Goal: Information Seeking & Learning: Learn about a topic

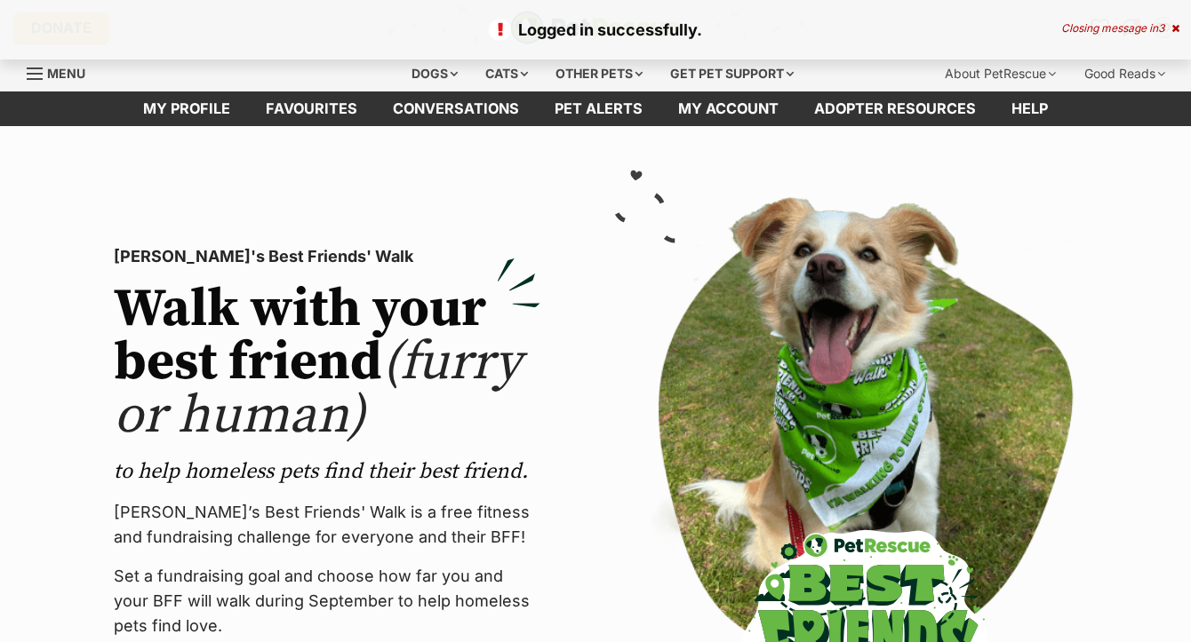
click at [1176, 31] on icon at bounding box center [1175, 28] width 8 height 11
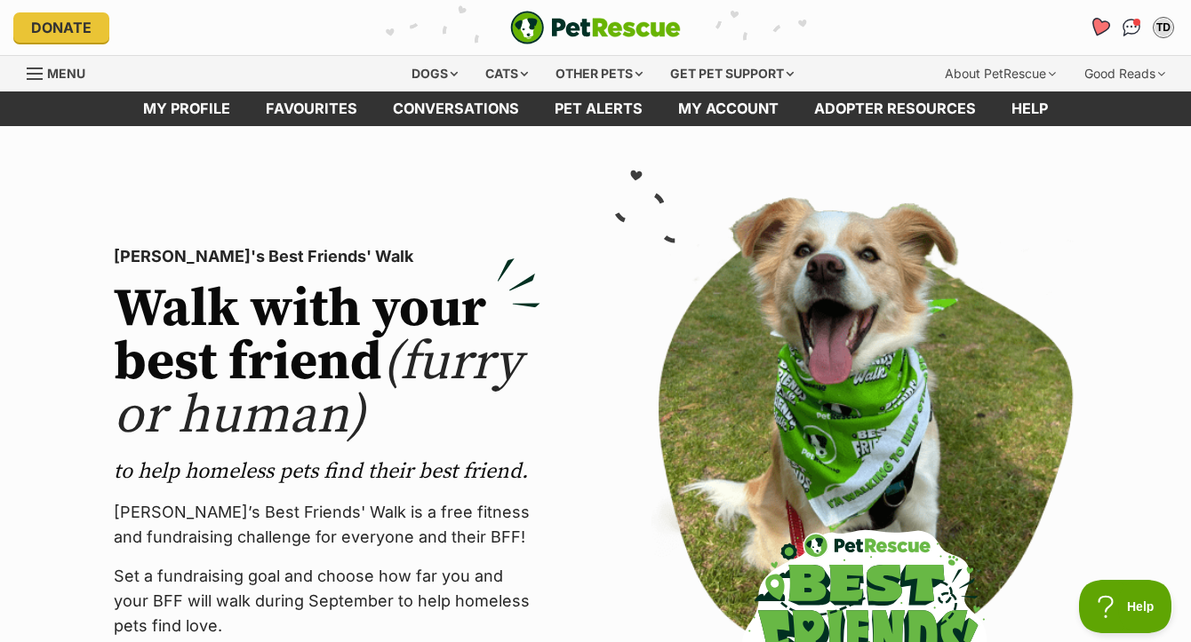
click at [1103, 22] on icon "Favourites" at bounding box center [1099, 27] width 21 height 20
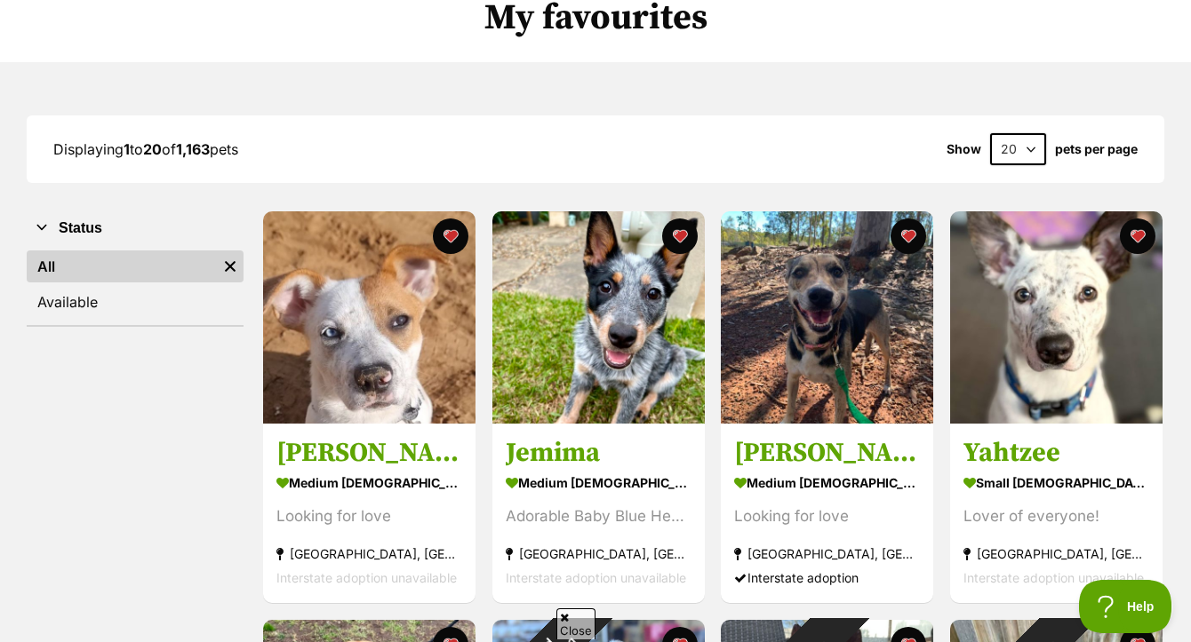
scroll to position [161, 0]
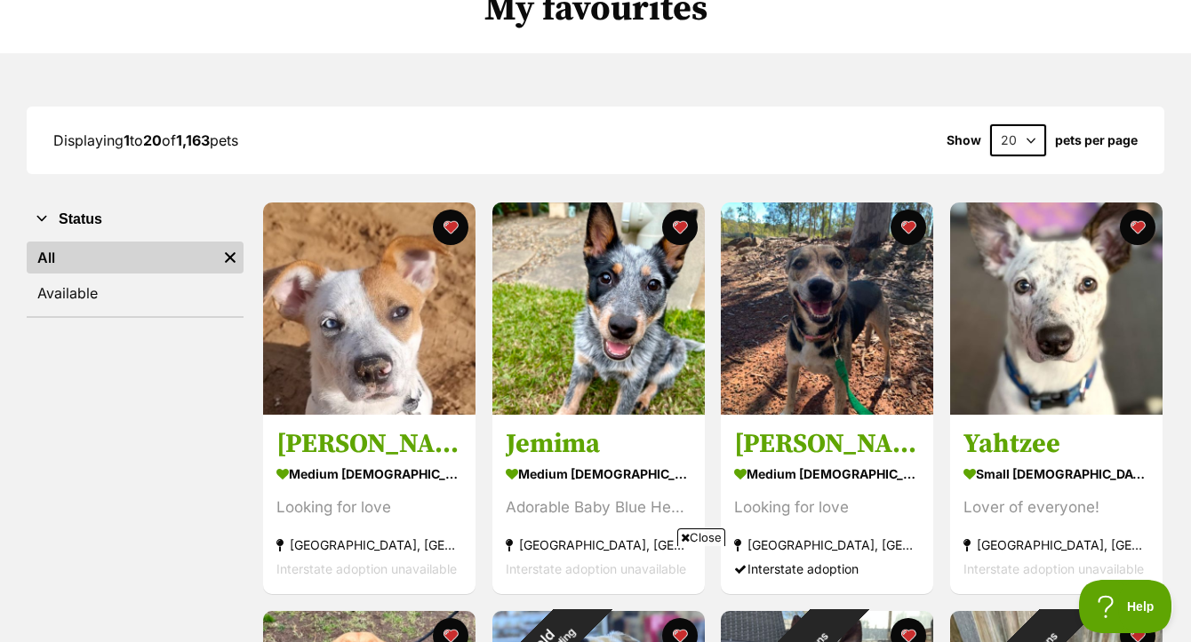
click at [714, 537] on span "Close" at bounding box center [701, 538] width 48 height 18
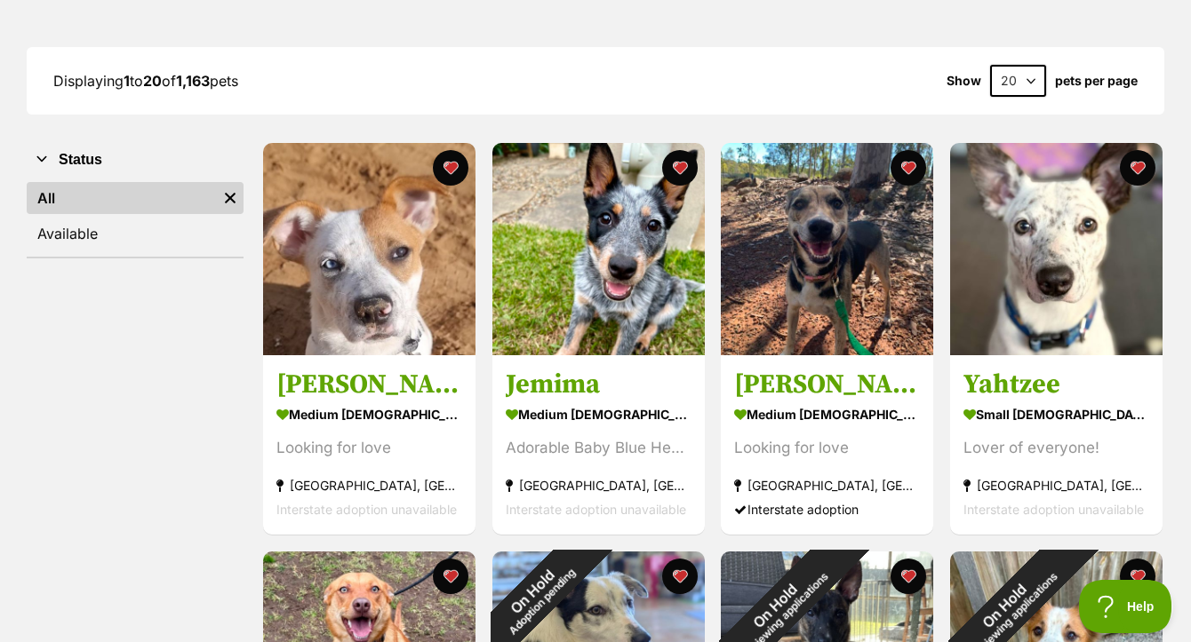
scroll to position [222, 0]
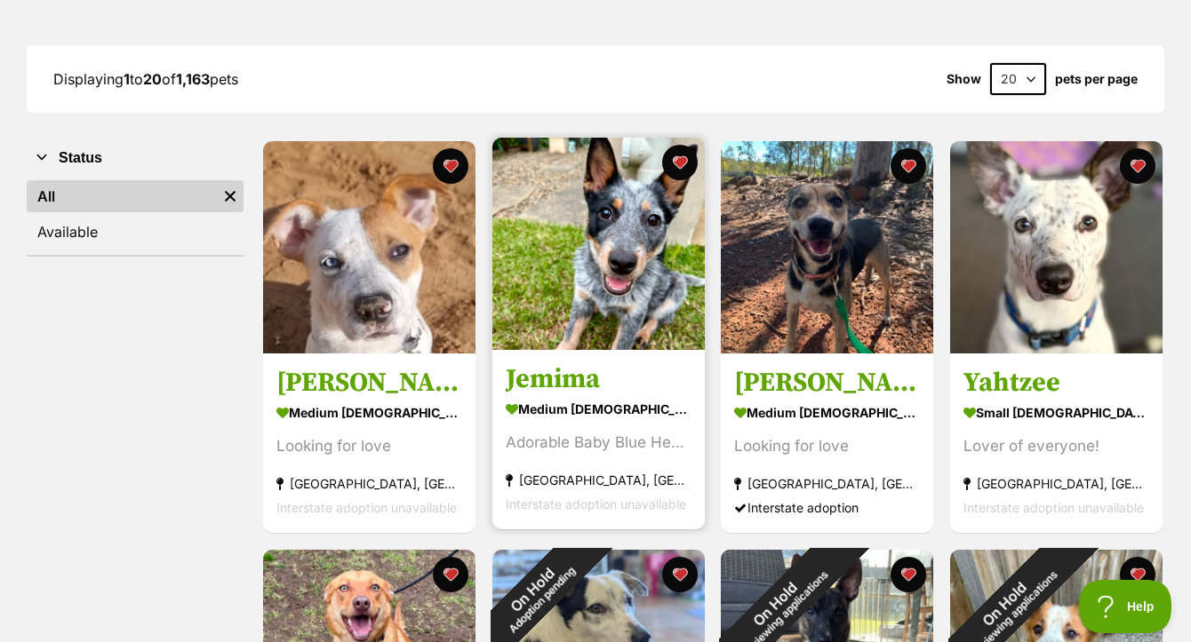
click at [611, 279] on img at bounding box center [598, 244] width 212 height 212
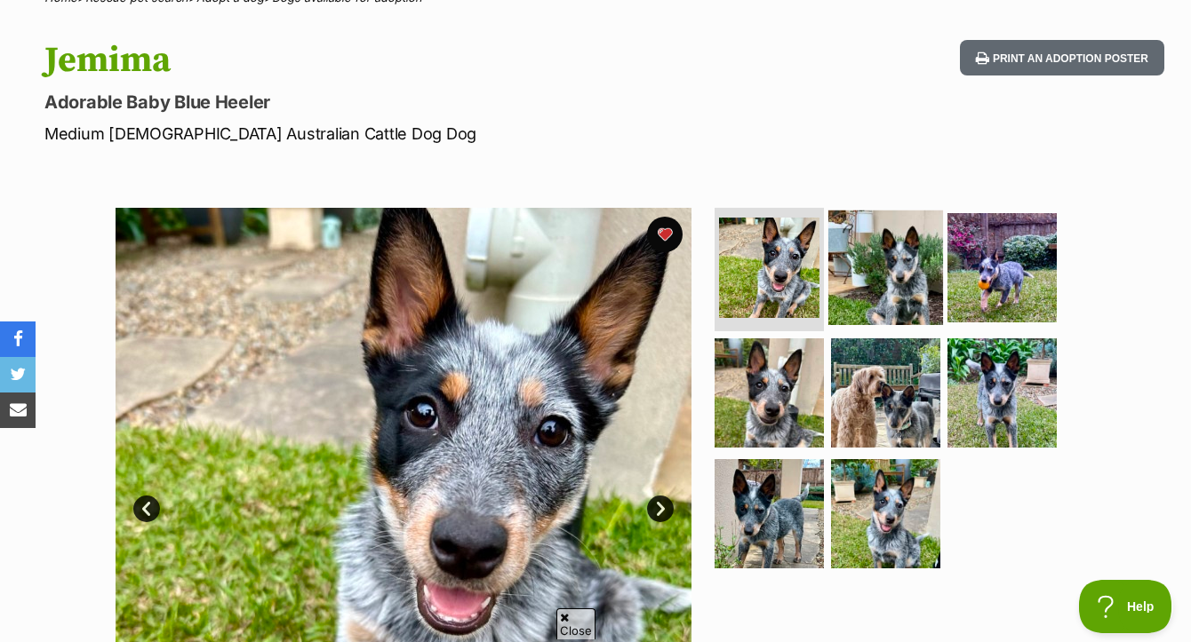
scroll to position [164, 0]
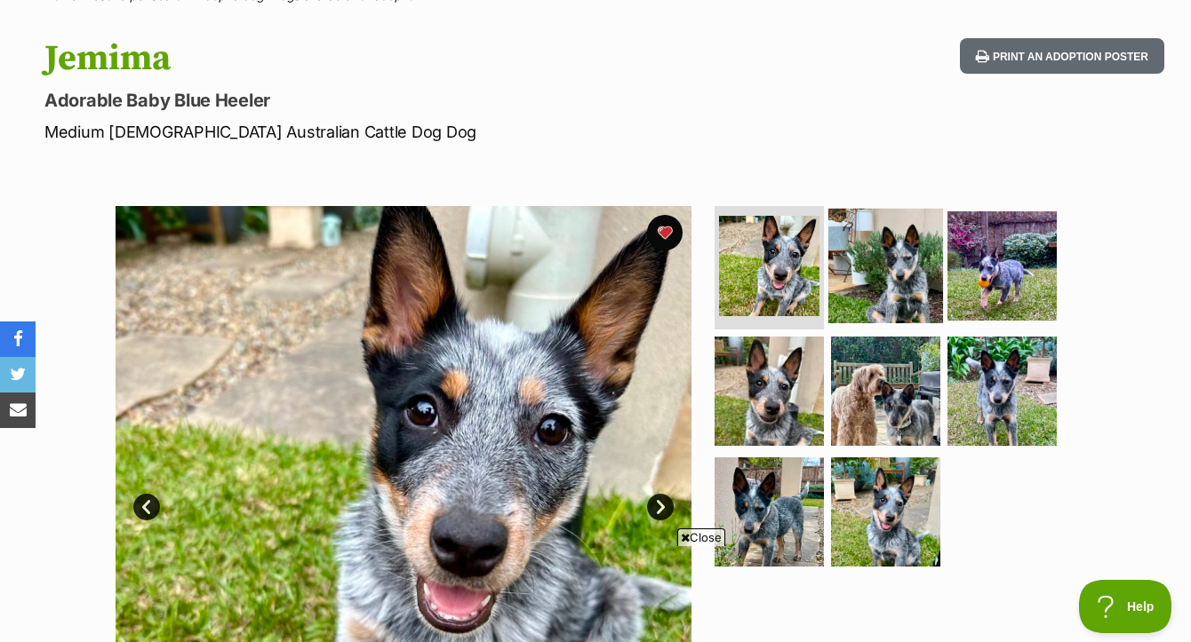
click at [905, 305] on img at bounding box center [885, 265] width 115 height 115
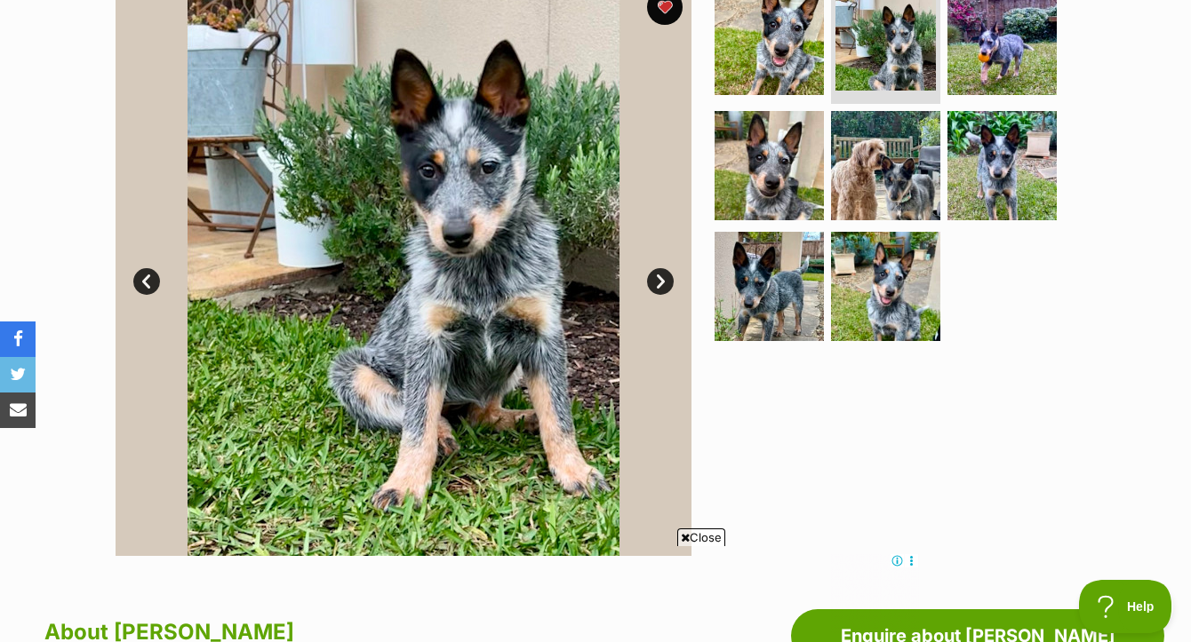
scroll to position [0, 0]
click at [663, 295] on link "Next" at bounding box center [660, 281] width 27 height 27
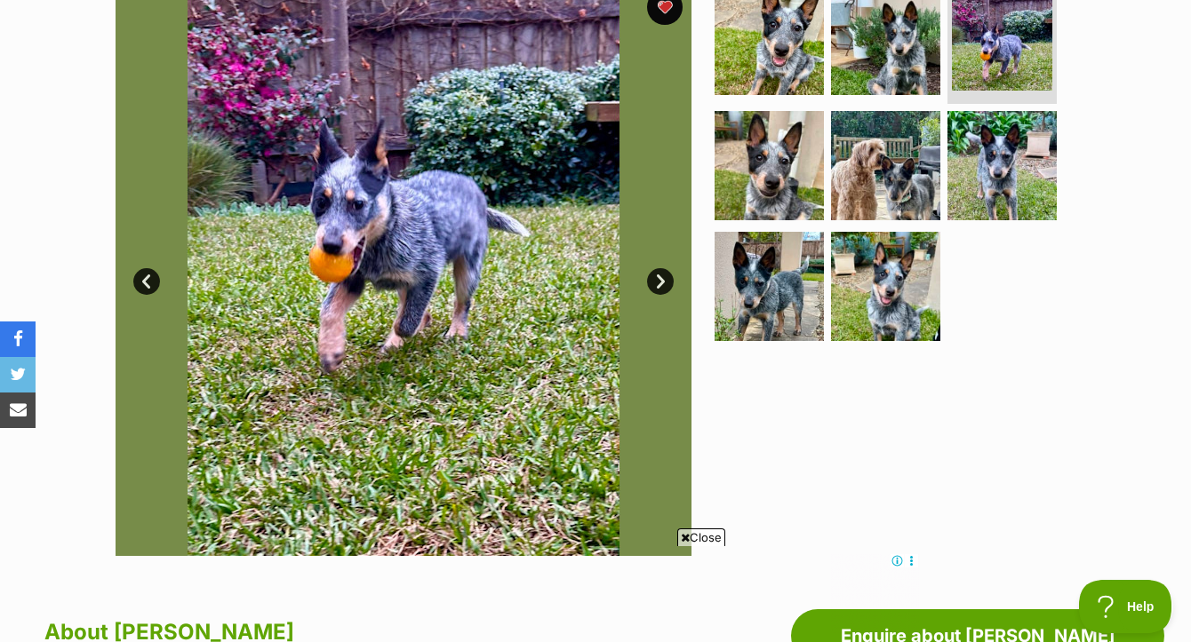
click at [663, 295] on link "Next" at bounding box center [660, 281] width 27 height 27
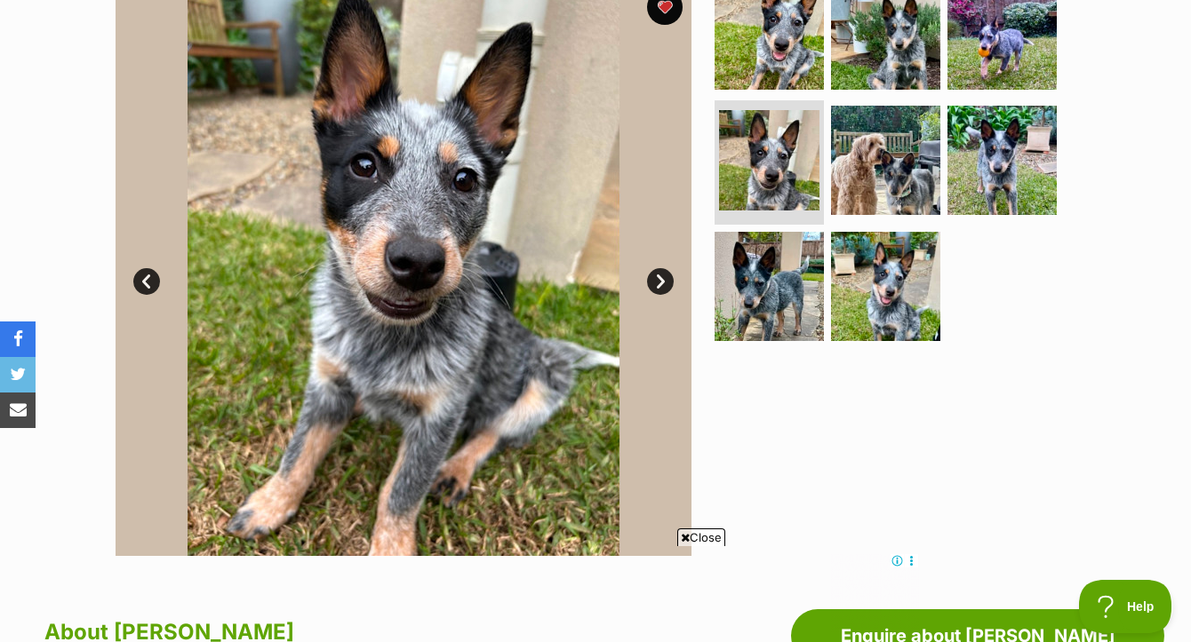
click at [663, 295] on link "Next" at bounding box center [660, 281] width 27 height 27
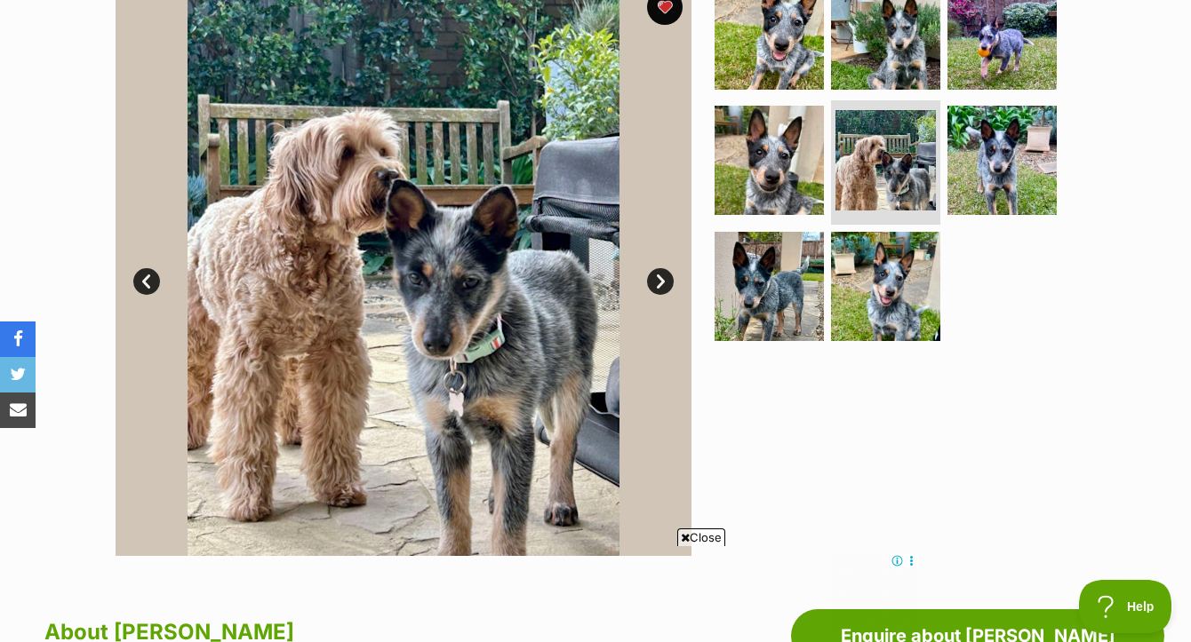
click at [663, 295] on link "Next" at bounding box center [660, 281] width 27 height 27
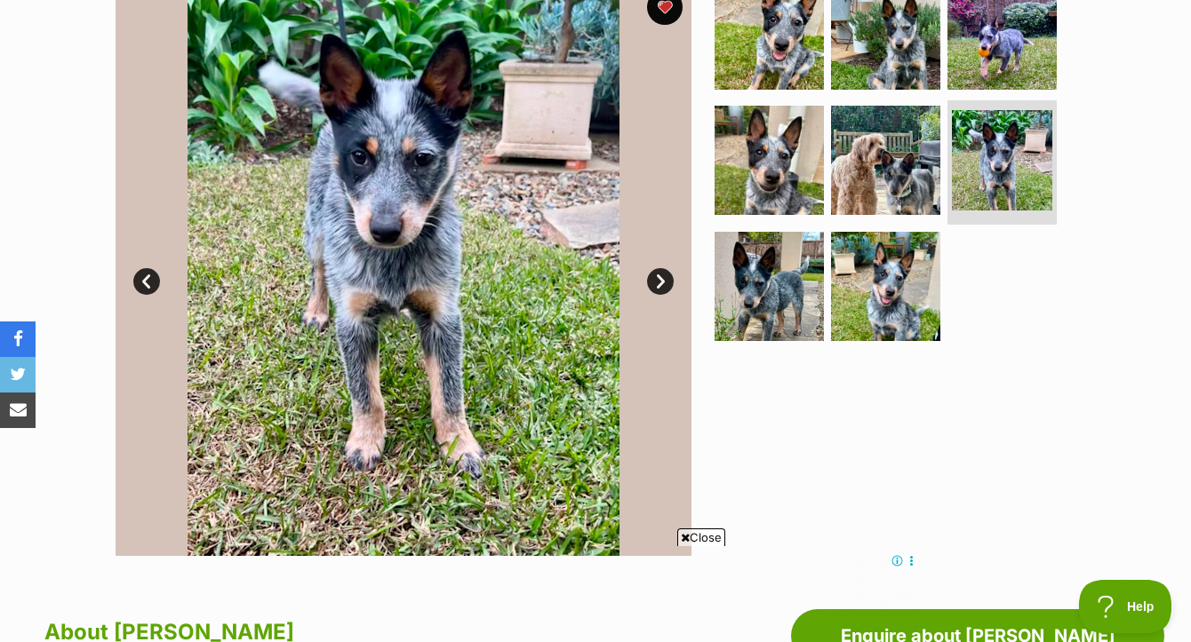
click at [663, 295] on link "Next" at bounding box center [660, 281] width 27 height 27
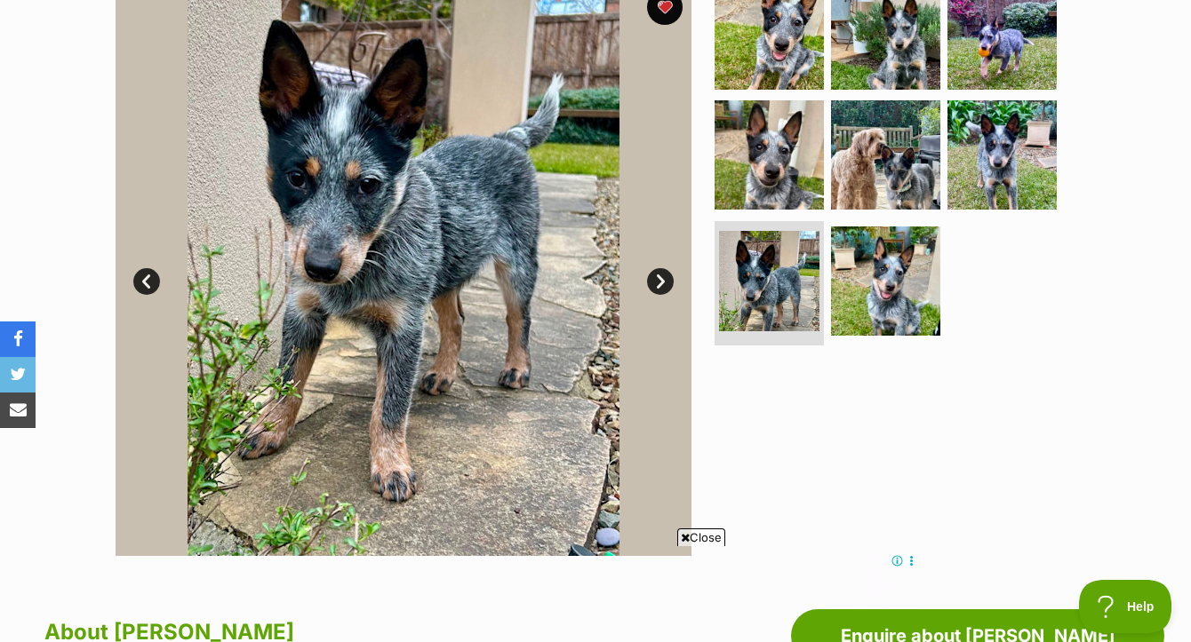
click at [663, 295] on link "Next" at bounding box center [660, 281] width 27 height 27
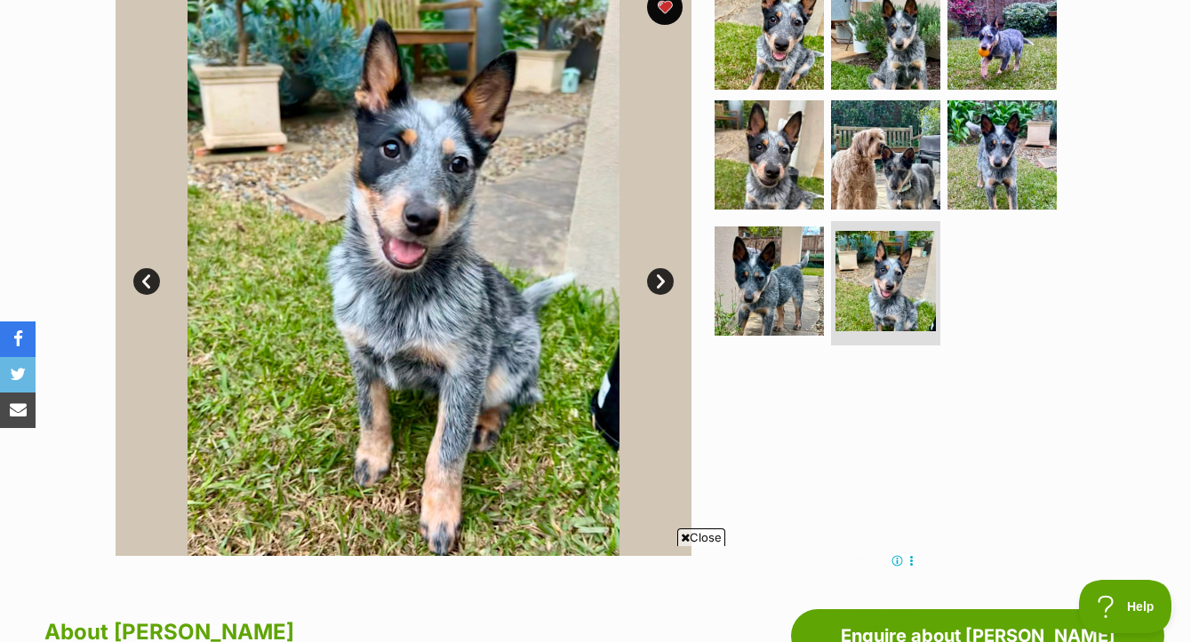
click at [707, 536] on span "Close" at bounding box center [701, 538] width 48 height 18
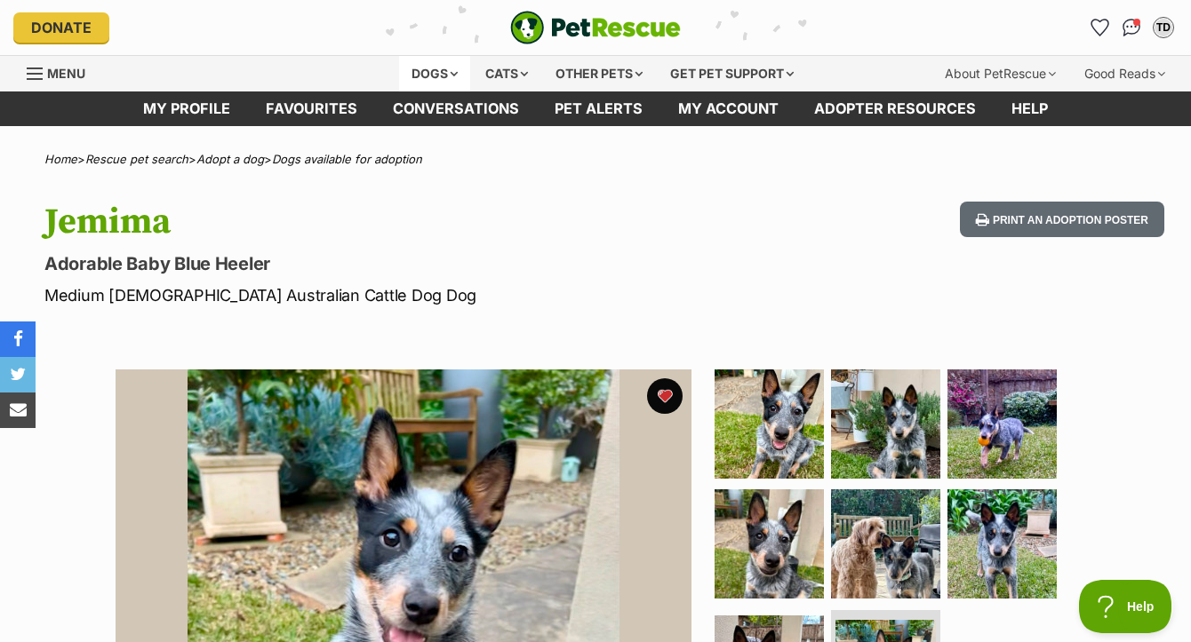
click at [434, 62] on div "Dogs" at bounding box center [434, 74] width 71 height 36
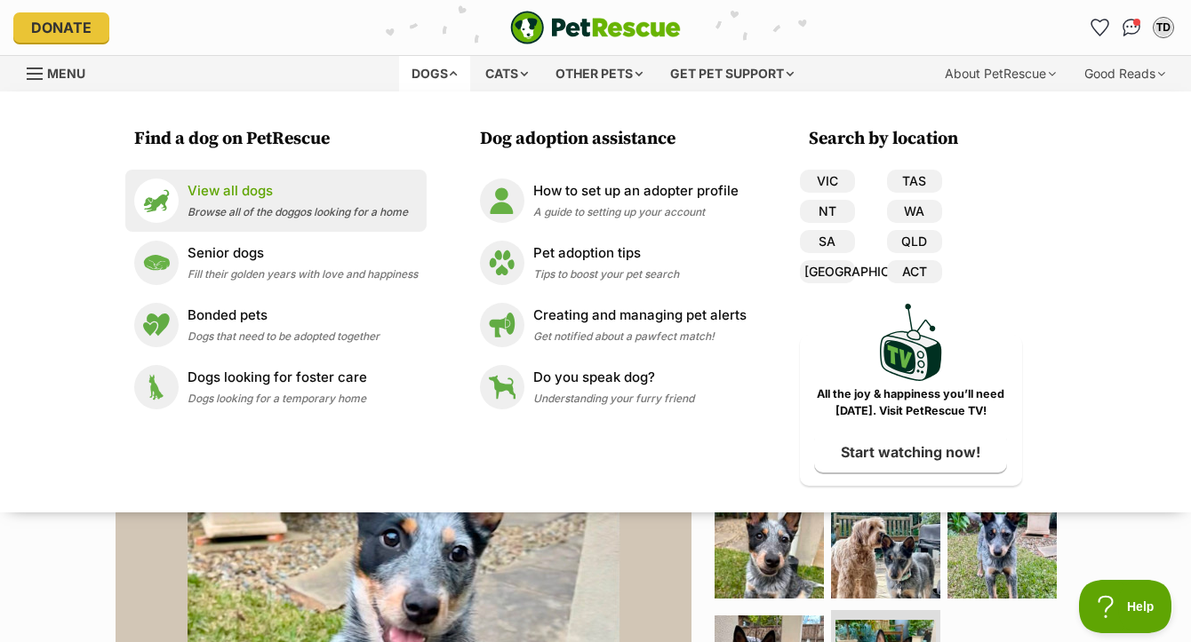
click at [256, 199] on p "View all dogs" at bounding box center [297, 191] width 220 height 20
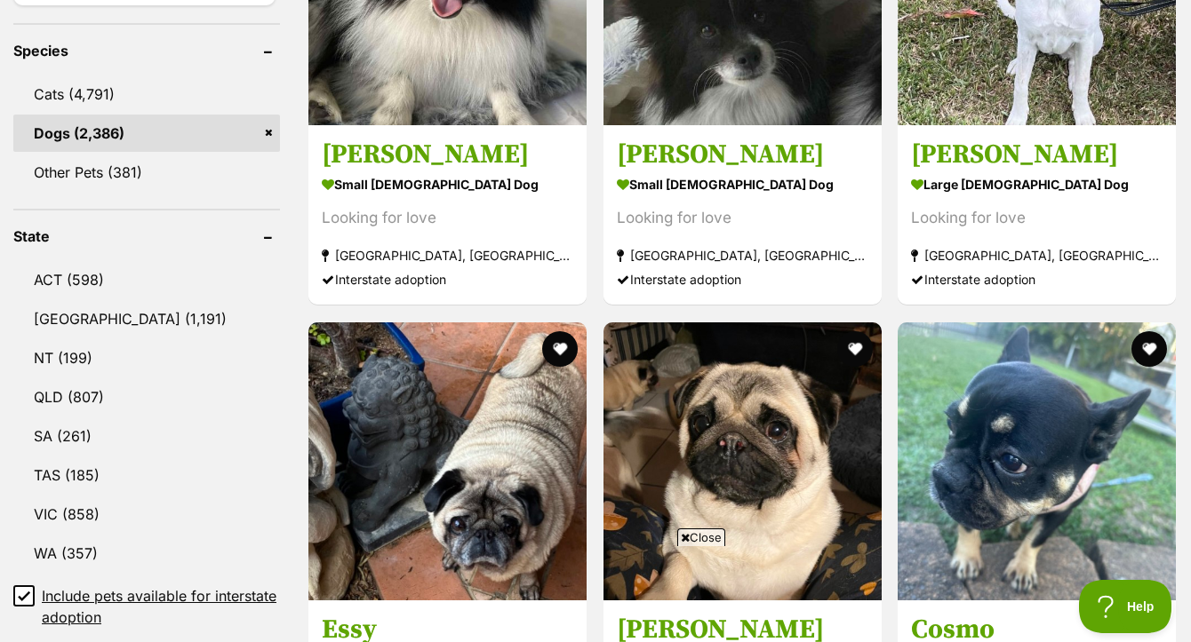
scroll to position [735, 0]
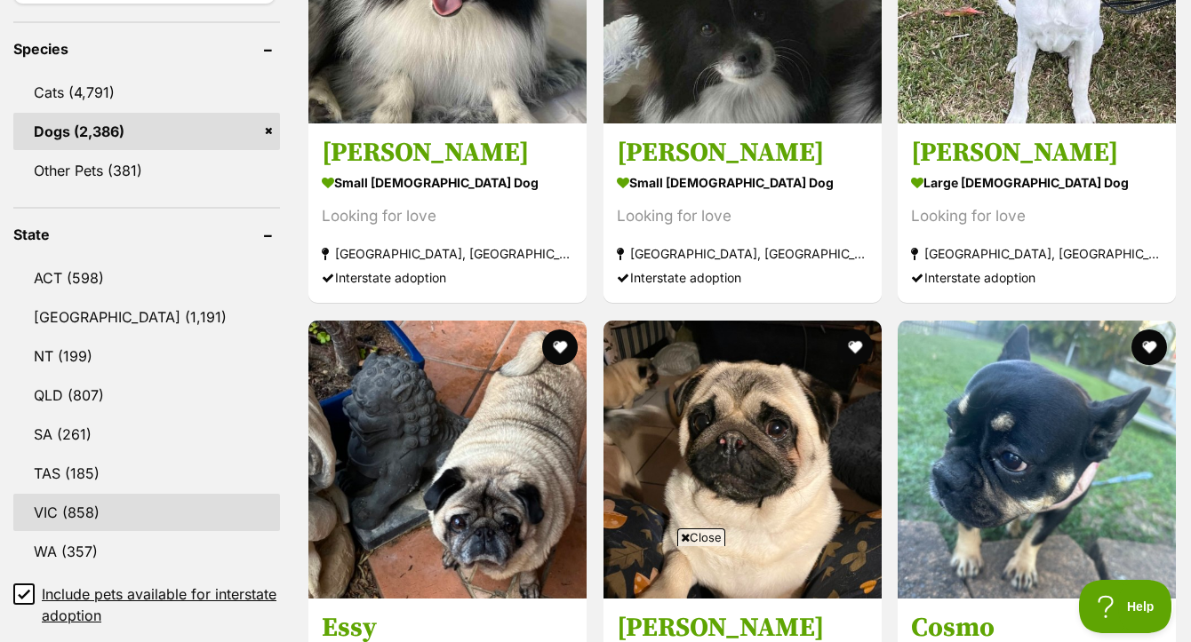
click at [93, 529] on link "VIC (858)" at bounding box center [146, 512] width 267 height 37
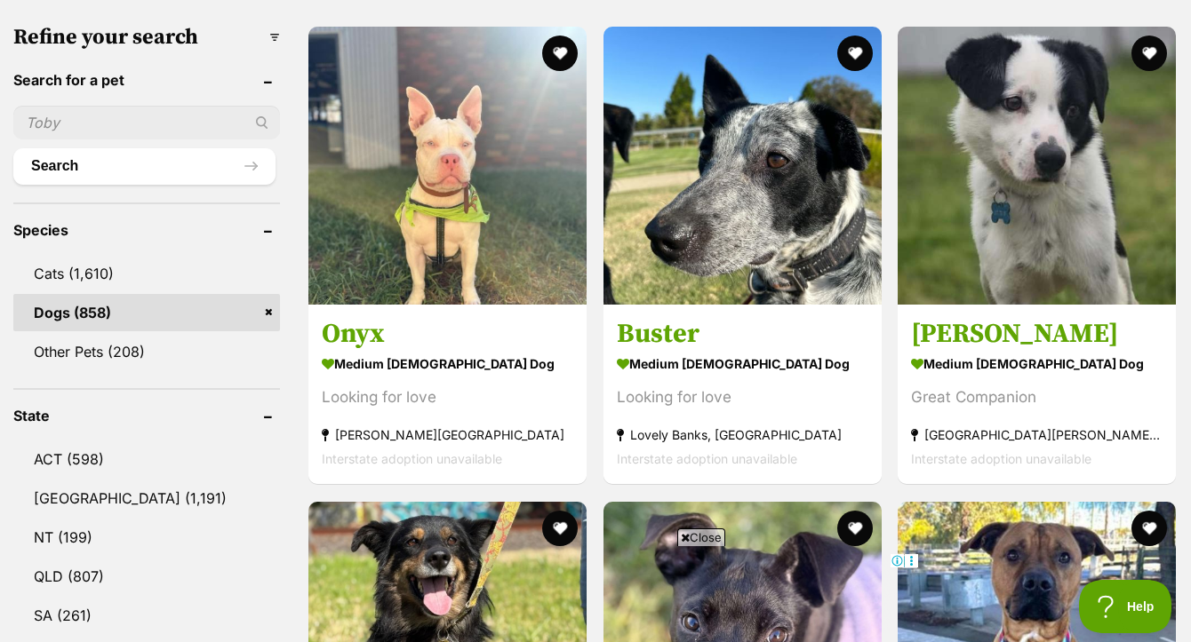
click at [696, 538] on span "Close" at bounding box center [701, 538] width 48 height 18
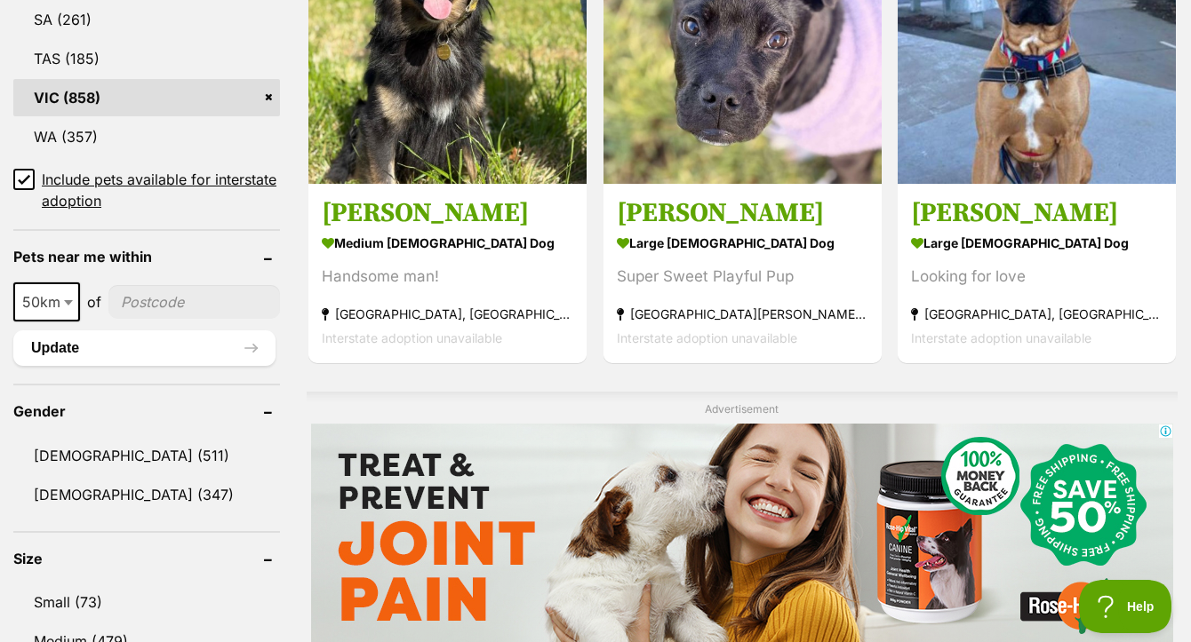
scroll to position [1242, 0]
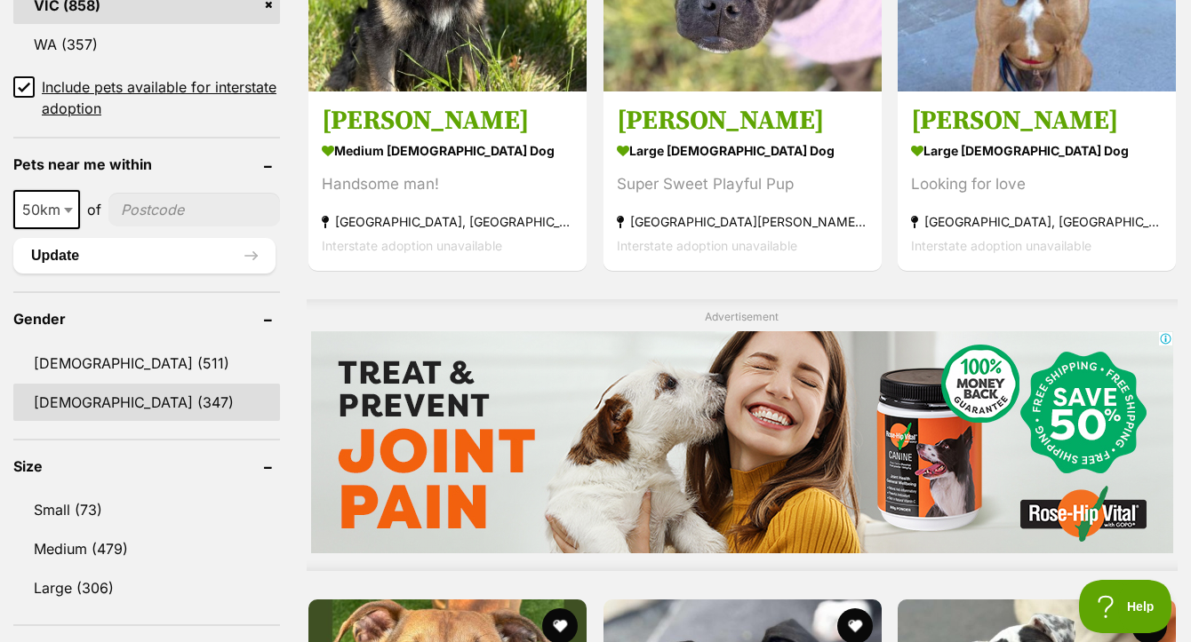
click at [114, 421] on link "[DEMOGRAPHIC_DATA] (347)" at bounding box center [146, 402] width 267 height 37
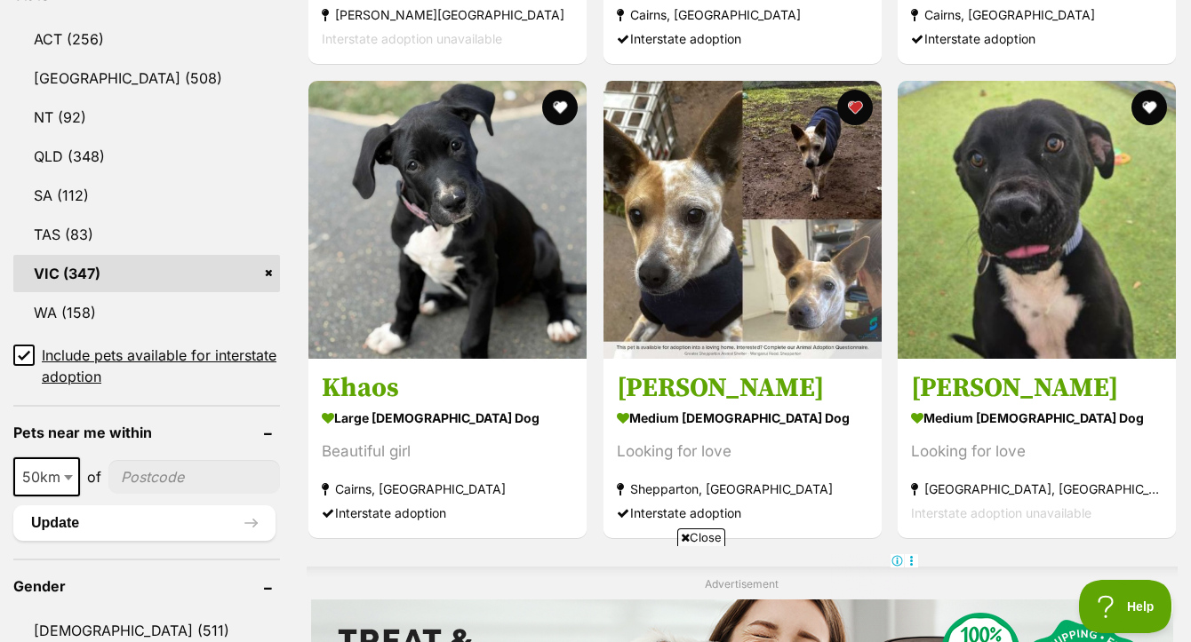
click at [701, 540] on span "Close" at bounding box center [701, 538] width 48 height 18
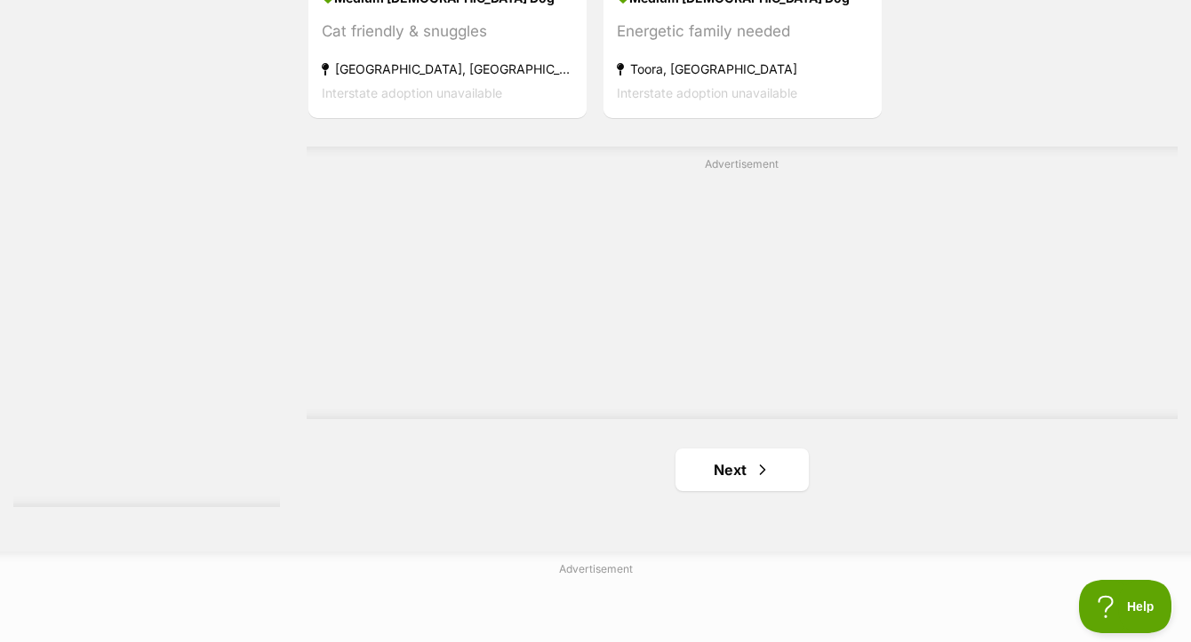
scroll to position [4300, 0]
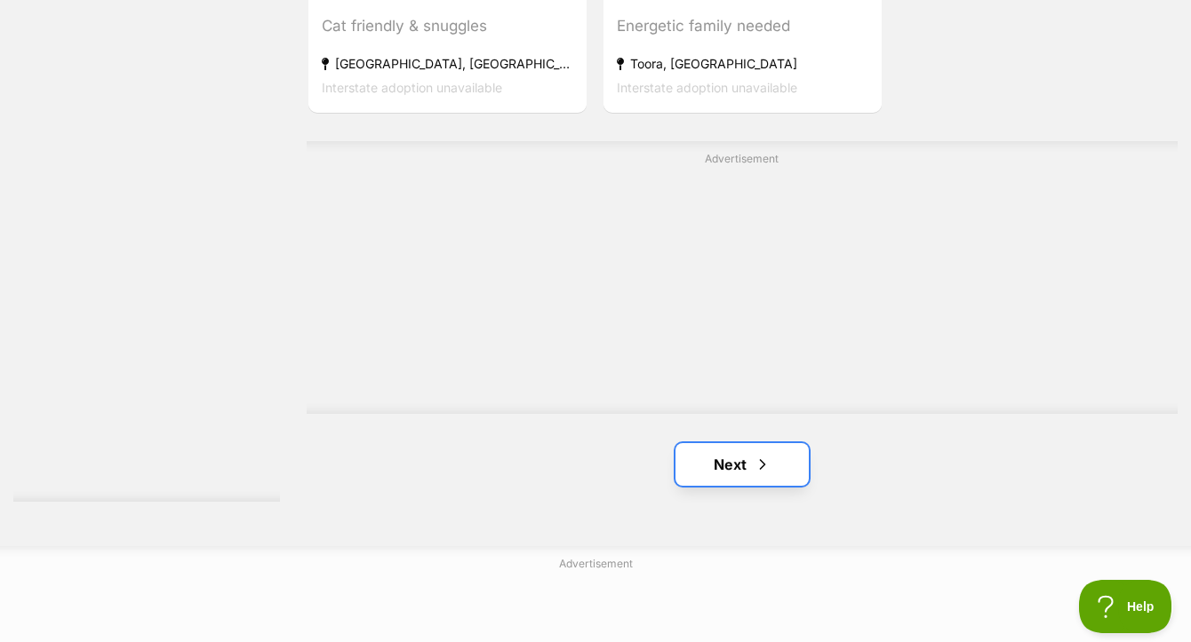
click at [754, 451] on link "Next" at bounding box center [741, 464] width 133 height 43
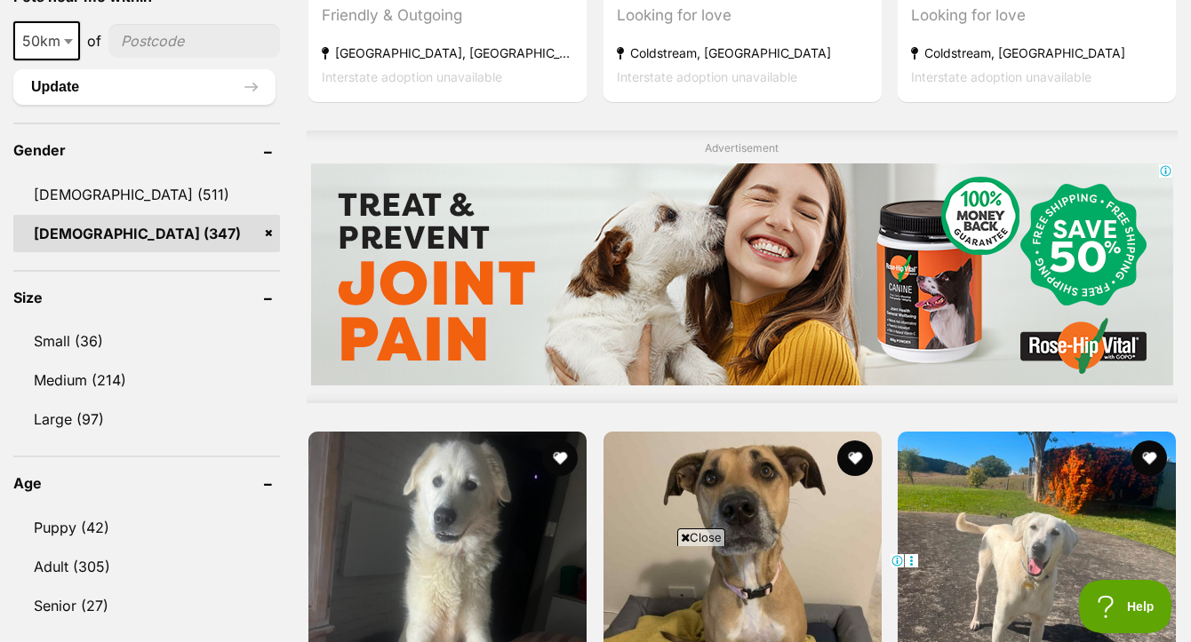
click at [698, 536] on span "Close" at bounding box center [701, 538] width 48 height 18
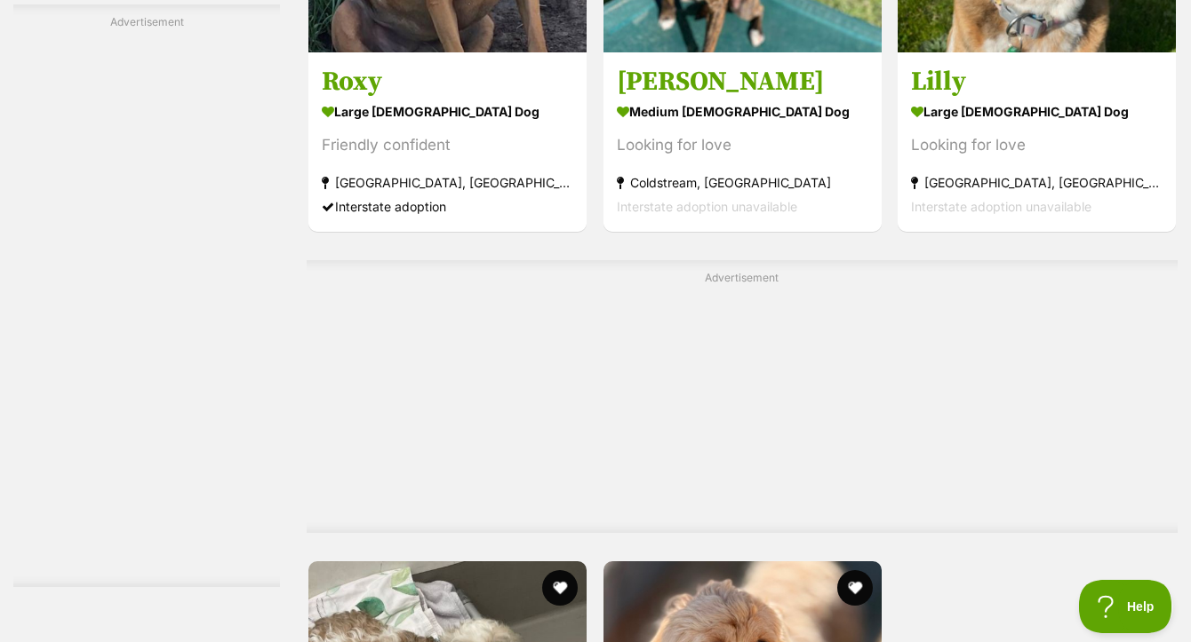
scroll to position [4189, 0]
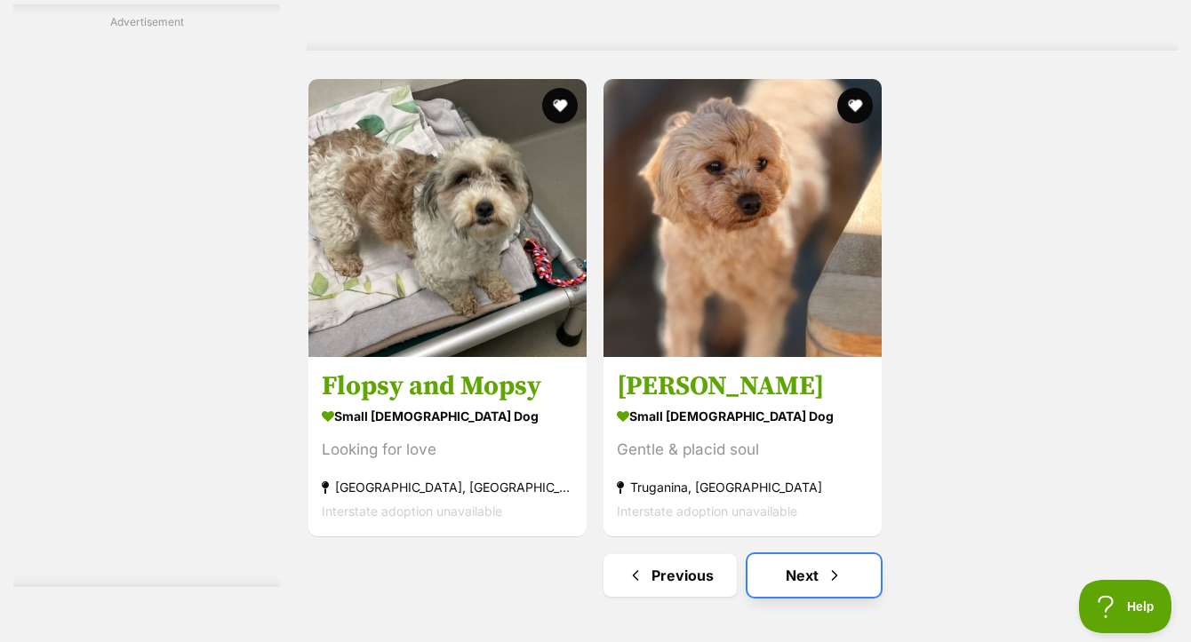
click at [838, 565] on span "Next page" at bounding box center [835, 575] width 18 height 21
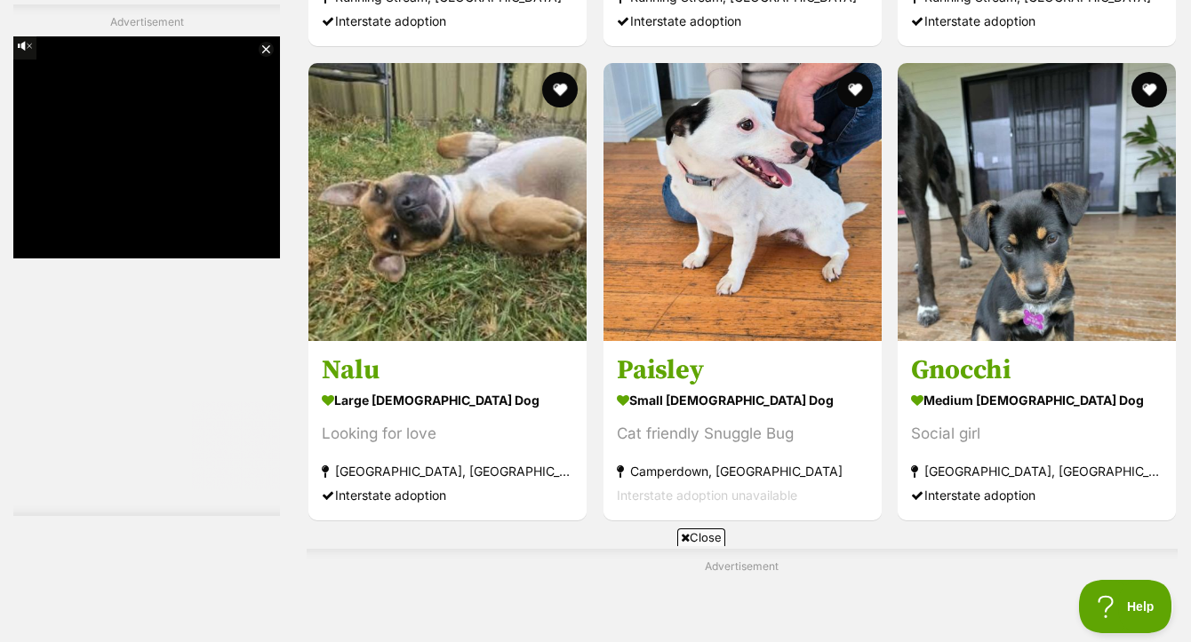
scroll to position [3508, 0]
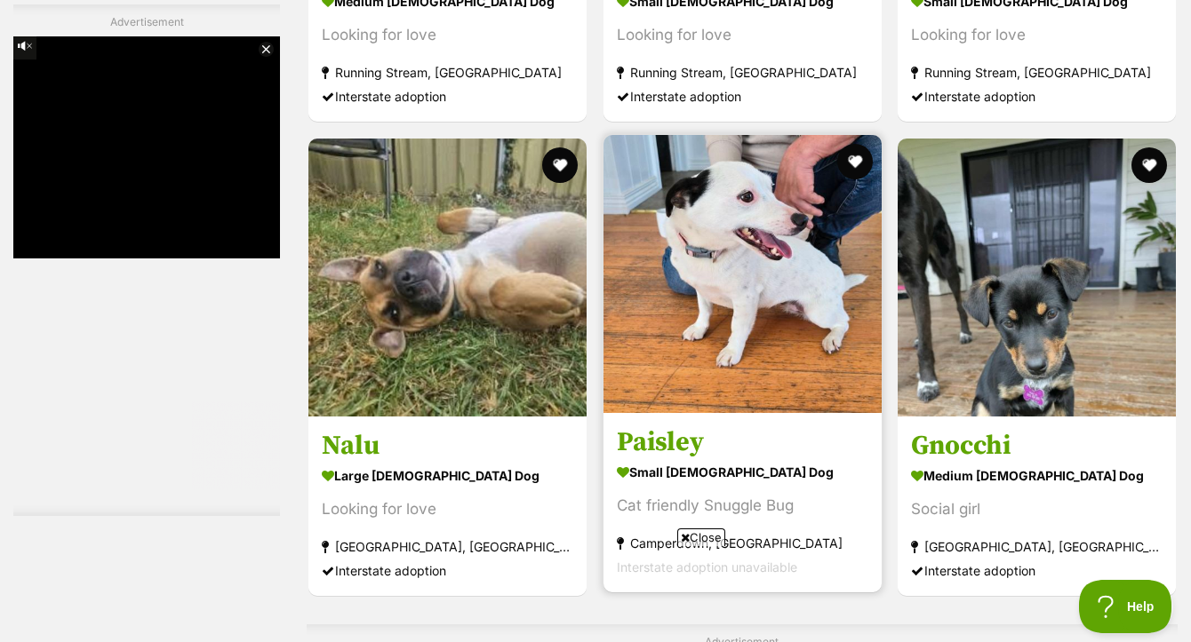
click at [754, 275] on img at bounding box center [742, 274] width 278 height 278
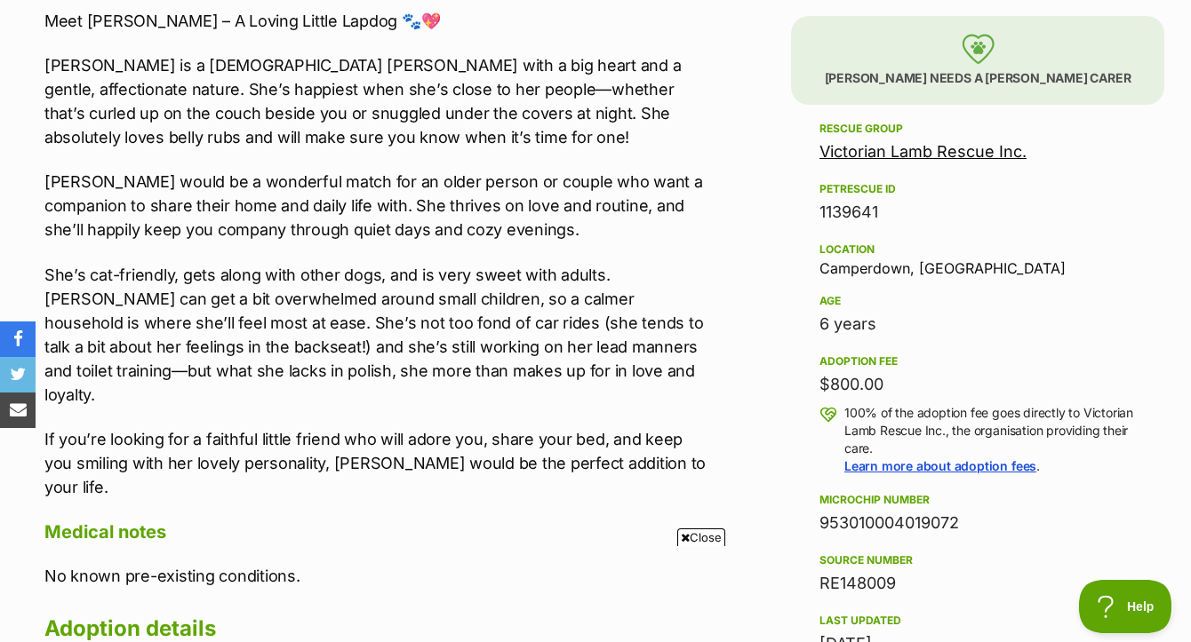
click at [711, 539] on span "Close" at bounding box center [701, 538] width 48 height 18
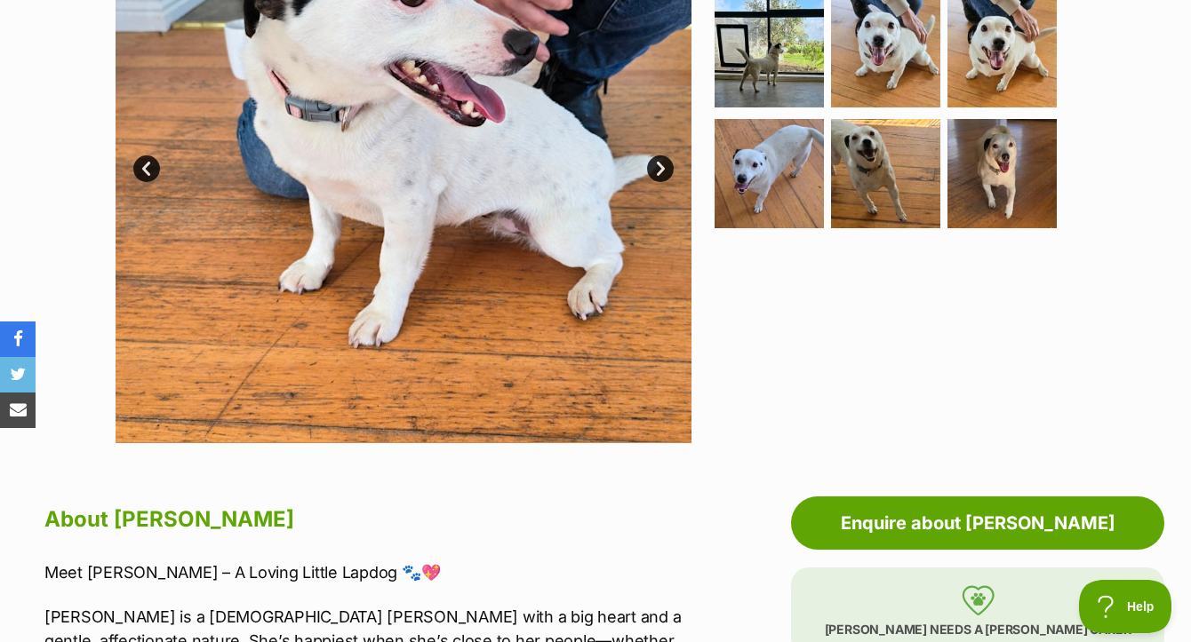
scroll to position [275, 0]
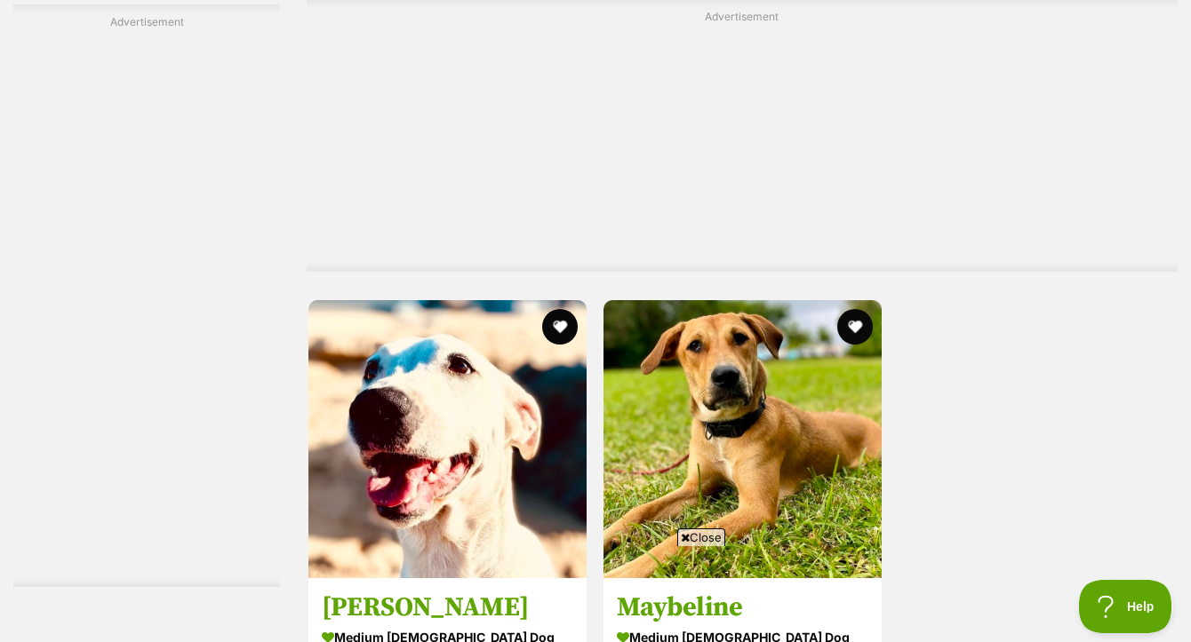
scroll to position [4252, 0]
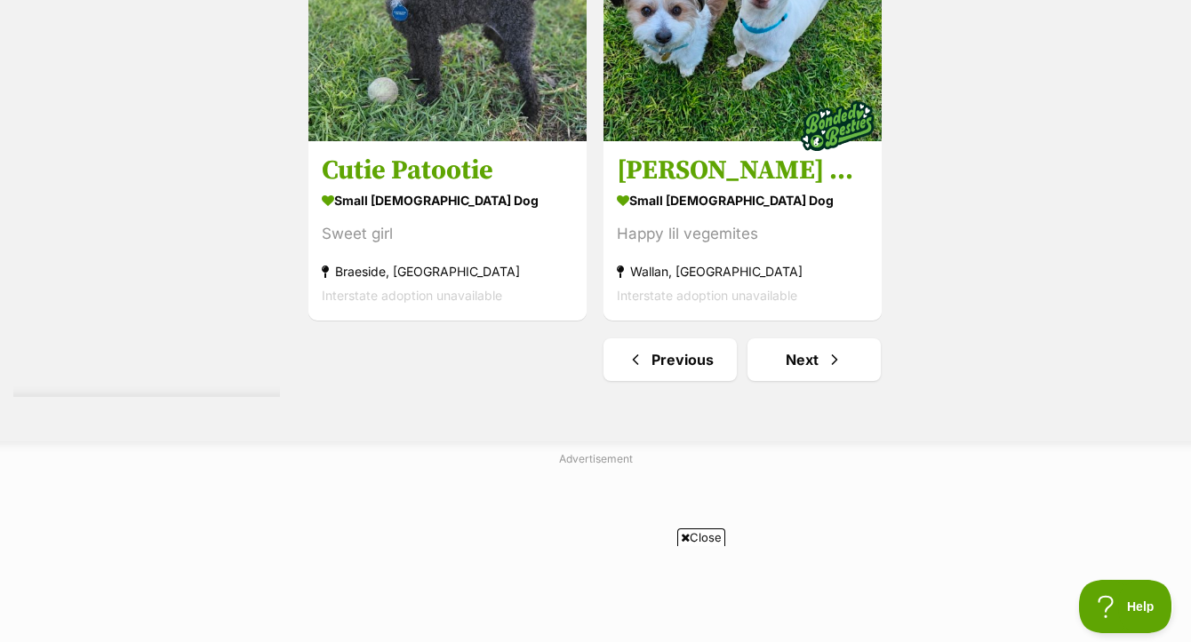
scroll to position [4376, 0]
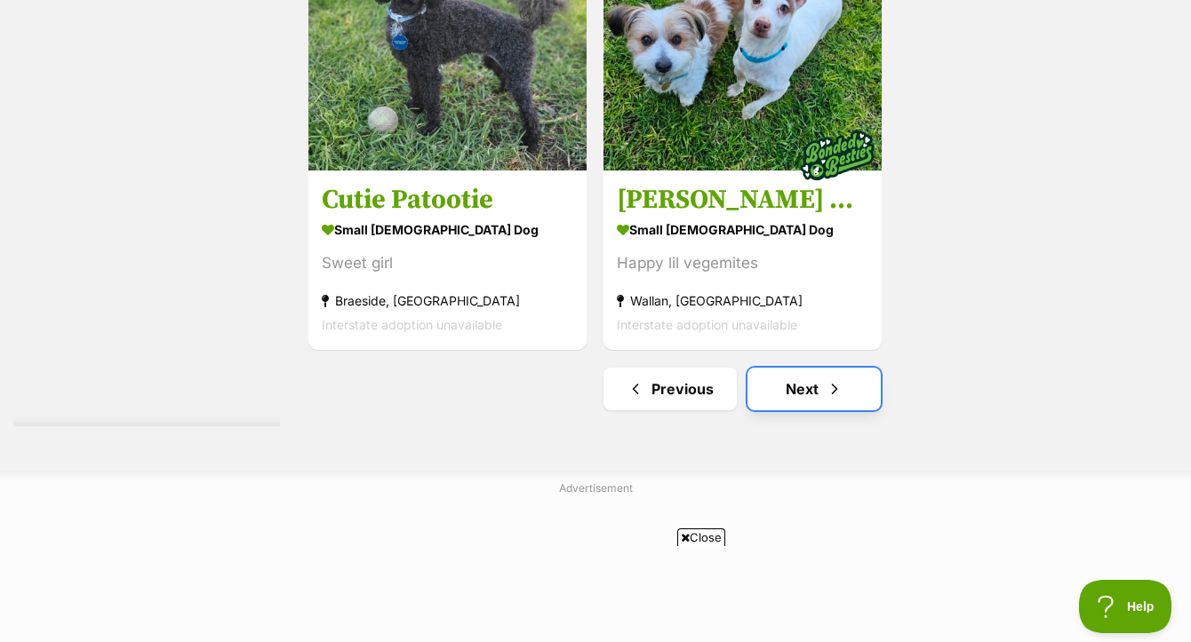
click at [799, 368] on link "Next" at bounding box center [813, 389] width 133 height 43
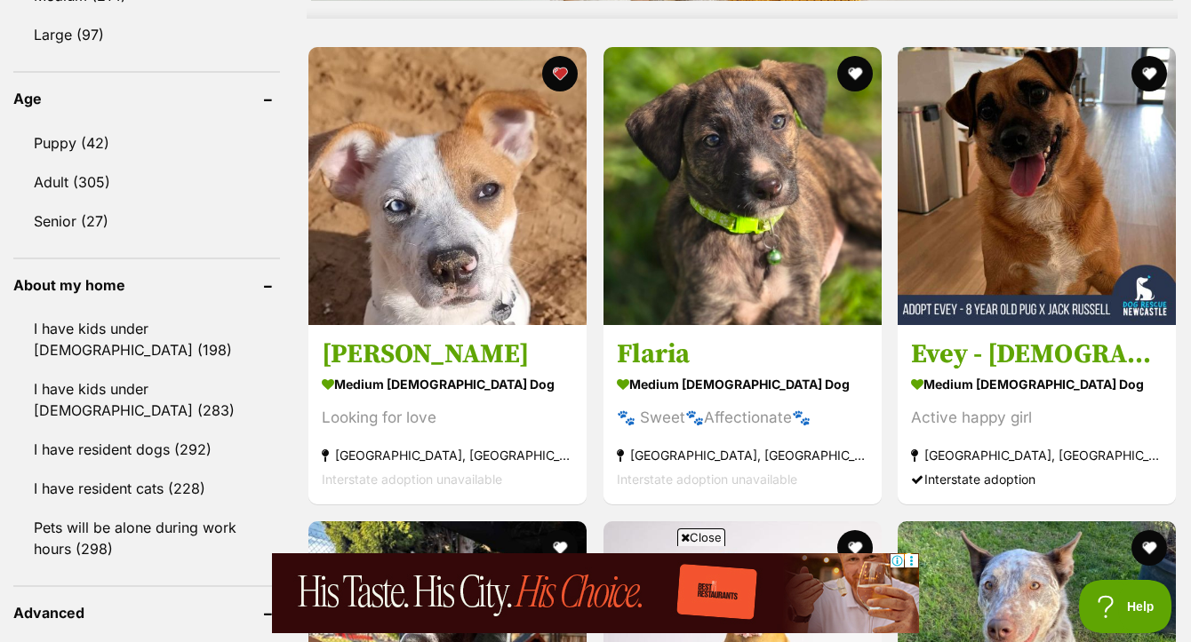
scroll to position [1840, 0]
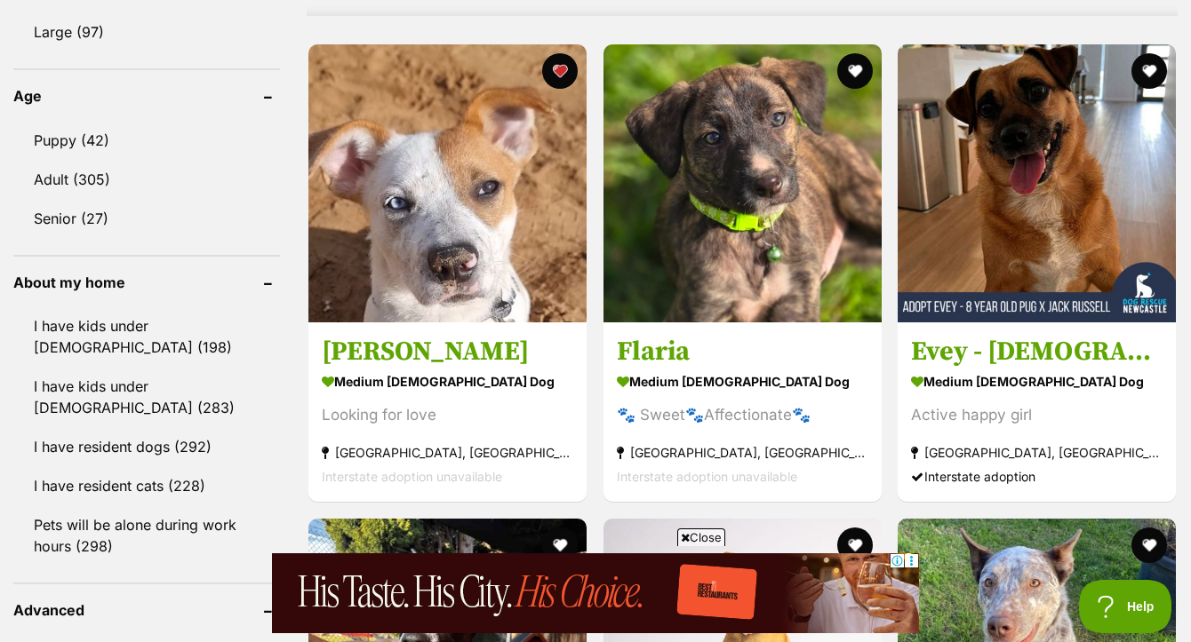
click at [687, 542] on icon at bounding box center [685, 538] width 9 height 12
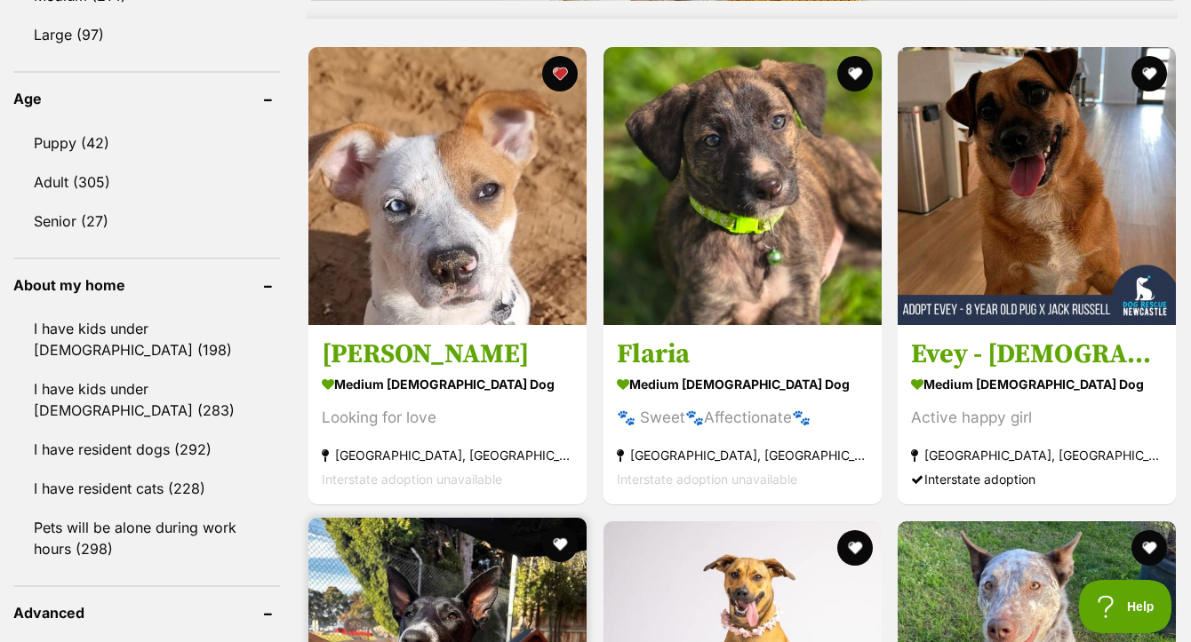
scroll to position [1699, 0]
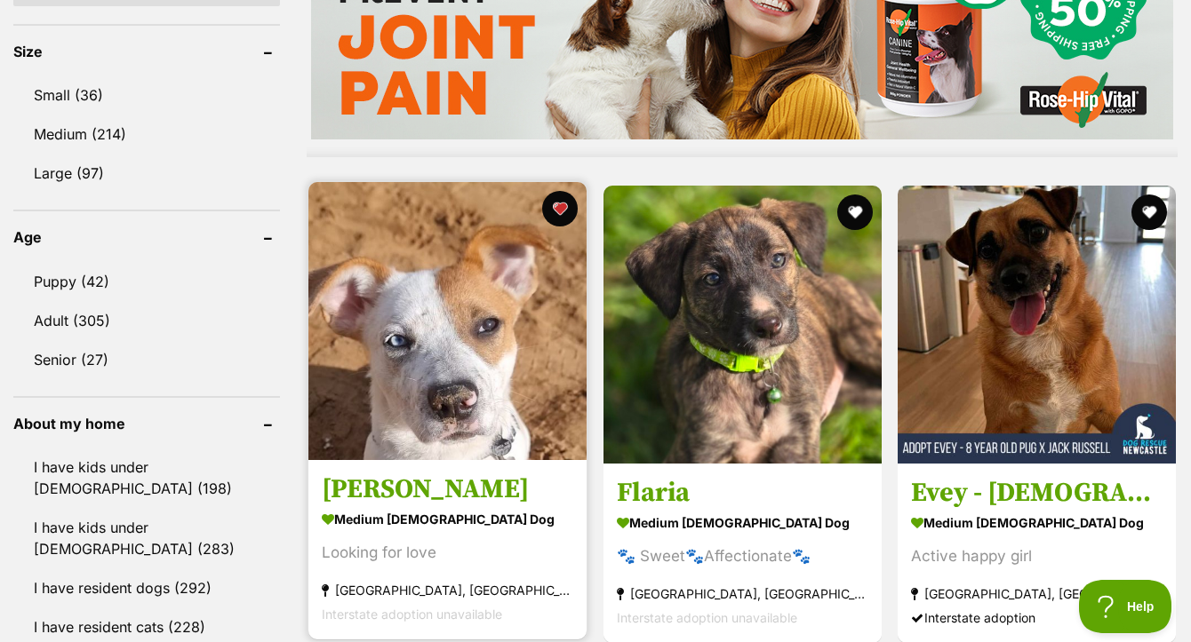
click at [480, 343] on img at bounding box center [447, 321] width 278 height 278
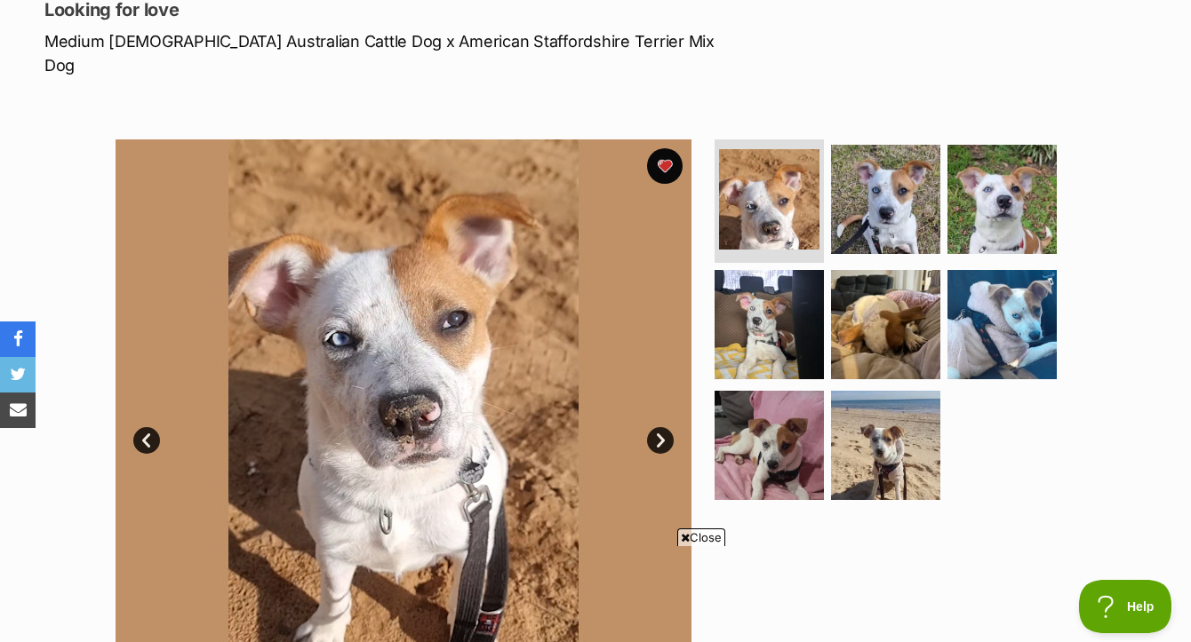
click at [715, 541] on span "Close" at bounding box center [701, 538] width 48 height 18
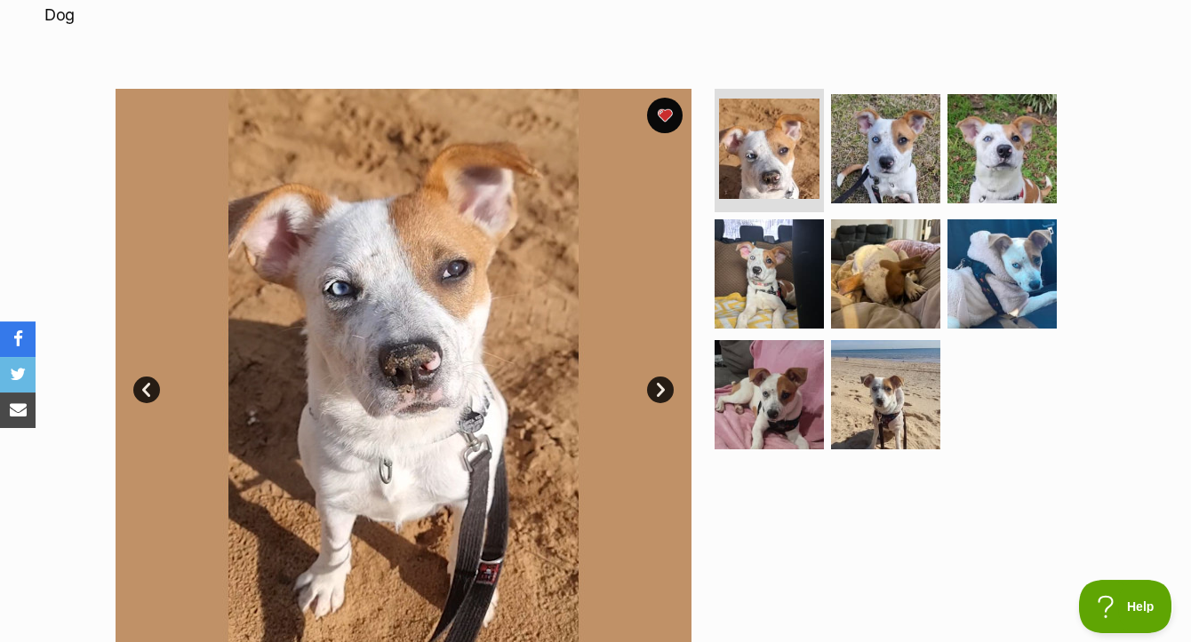
scroll to position [242, 0]
